Goal: Task Accomplishment & Management: Manage account settings

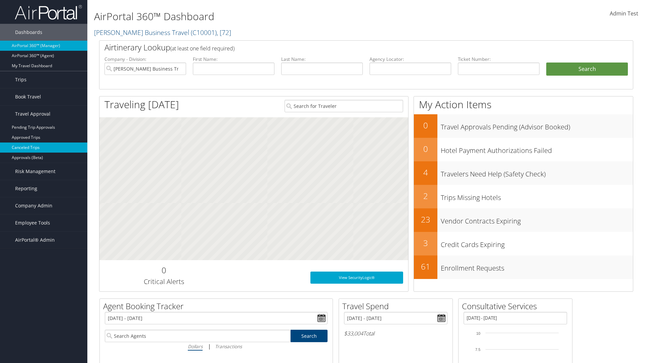
click at [44, 147] on link "Canceled Trips" at bounding box center [43, 147] width 87 height 10
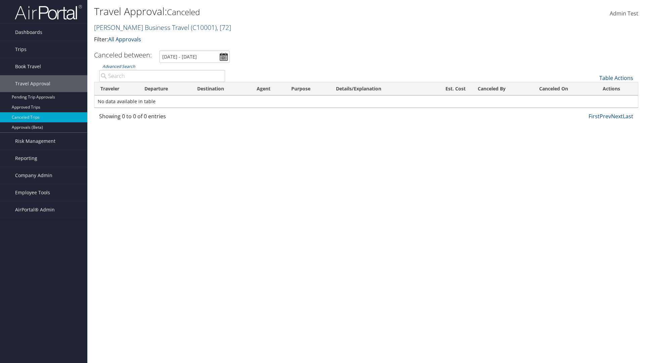
click at [138, 27] on link "[PERSON_NAME] Business Travel ( C10001 ) , [ 72 ]" at bounding box center [162, 27] width 137 height 9
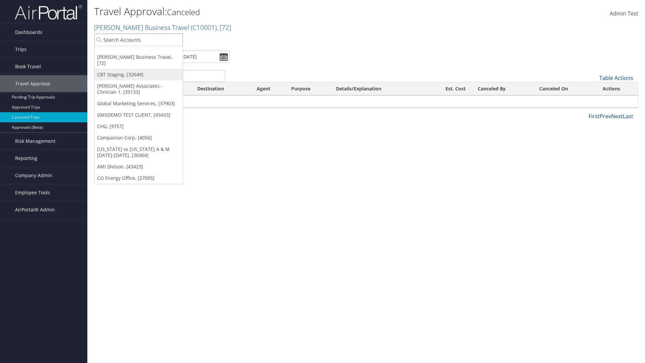
click at [138, 69] on link "CBT Staging, [32649]" at bounding box center [138, 74] width 88 height 11
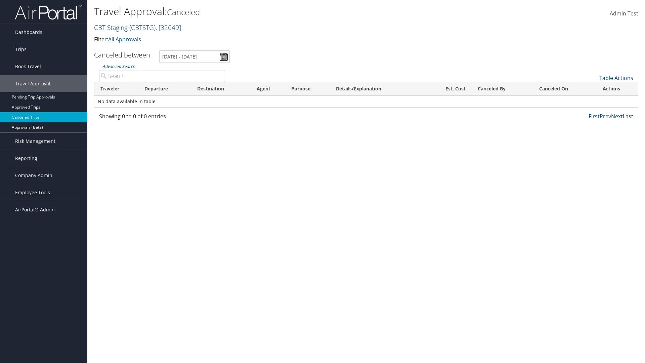
click at [111, 27] on link "CBT Staging ( CBTSTG ) , [ 32649 ]" at bounding box center [137, 27] width 87 height 9
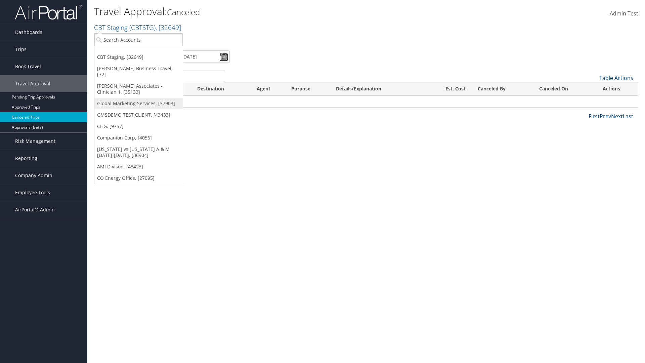
click at [138, 98] on link "Global Marketing Services, [37903]" at bounding box center [138, 103] width 88 height 11
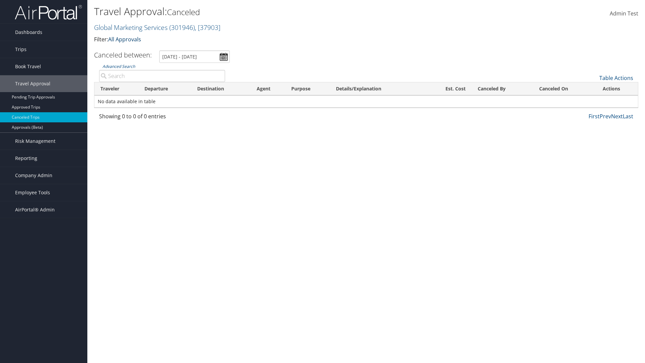
click at [126, 39] on link "All Approvals" at bounding box center [124, 39] width 33 height 7
click at [154, 49] on link "My Approvals" at bounding box center [154, 49] width 88 height 11
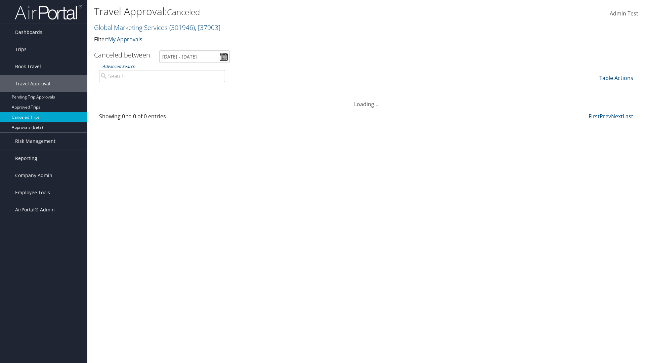
click at [116, 89] on th "Traveler" at bounding box center [116, 88] width 44 height 13
click at [221, 89] on th "Destination" at bounding box center [220, 88] width 59 height 13
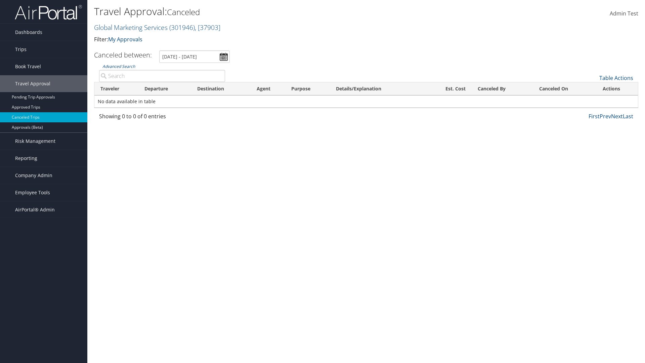
click at [221, 89] on th "Destination" at bounding box center [220, 88] width 59 height 13
click at [165, 89] on th "Departure" at bounding box center [164, 88] width 53 height 13
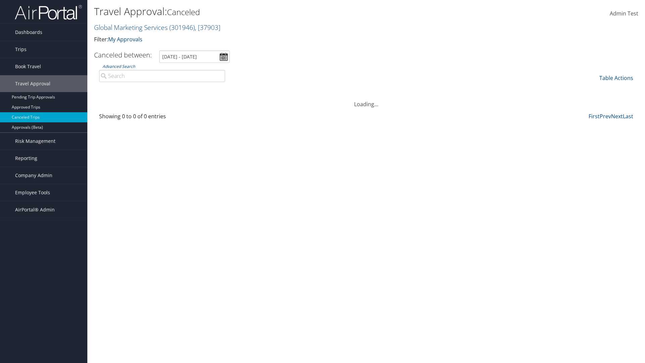
click at [165, 89] on th "Departure" at bounding box center [164, 88] width 53 height 13
click at [448, 89] on th "Est. Cost" at bounding box center [448, 88] width 46 height 13
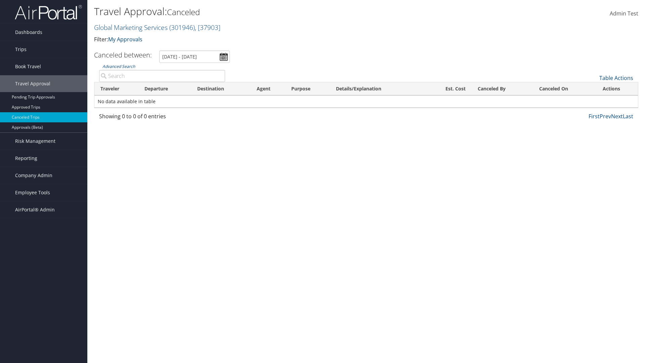
click at [448, 89] on th "Est. Cost" at bounding box center [448, 88] width 46 height 13
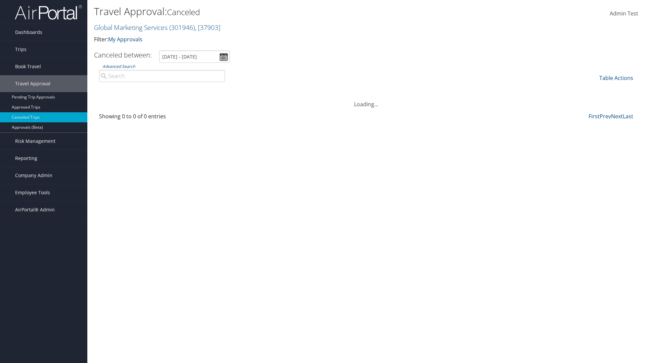
click at [502, 89] on th "Canceled By" at bounding box center [502, 88] width 61 height 13
